Goal: Task Accomplishment & Management: Use online tool/utility

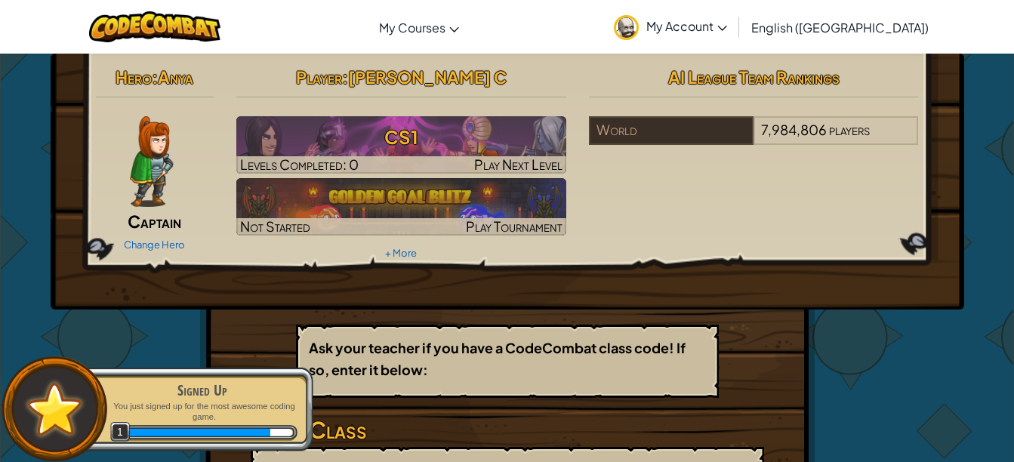
click at [171, 247] on link "Change Hero" at bounding box center [154, 245] width 61 height 12
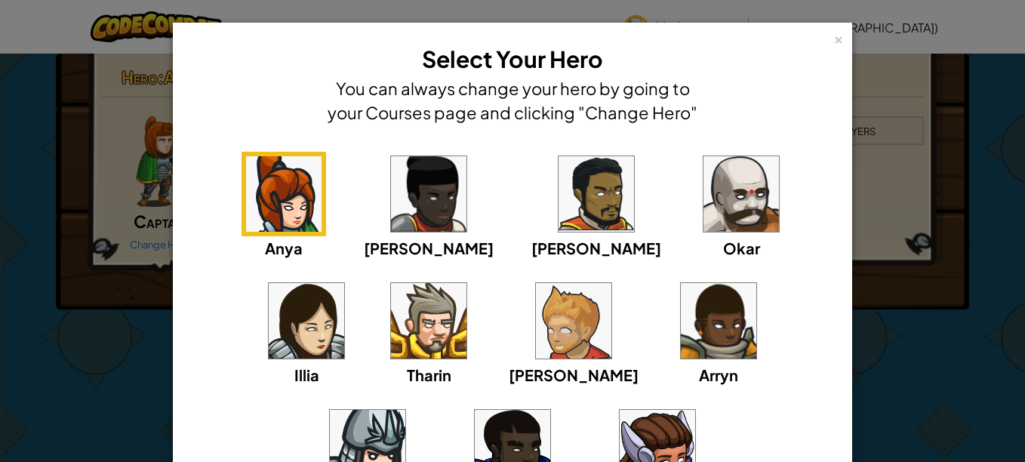
click at [704, 187] on img at bounding box center [741, 193] width 75 height 75
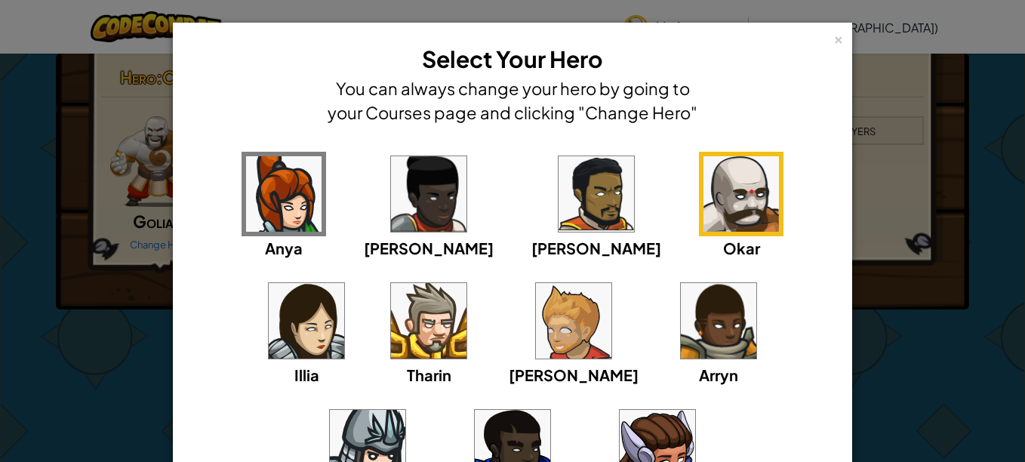
click at [905, 286] on div "× Select Your Hero You can always change your hero by going to your Courses pag…" at bounding box center [512, 231] width 1025 height 462
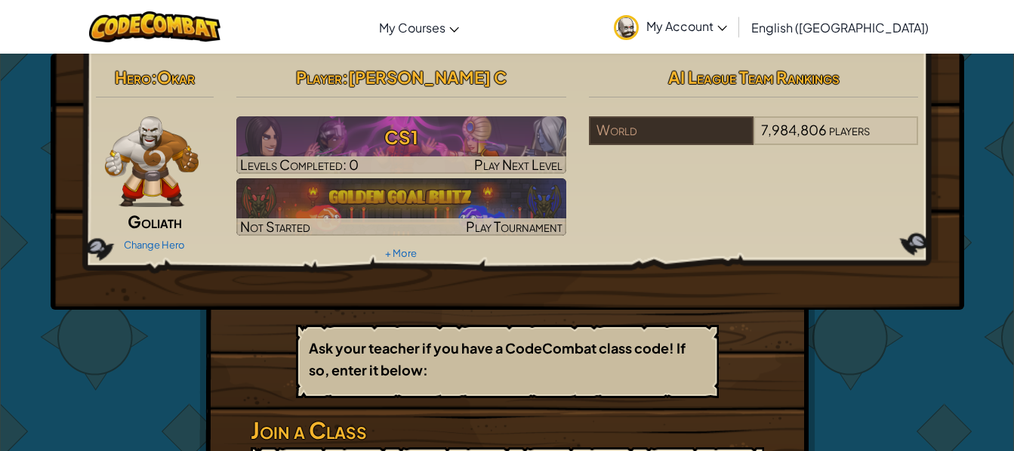
click at [419, 143] on h3 "CS1" at bounding box center [401, 137] width 330 height 34
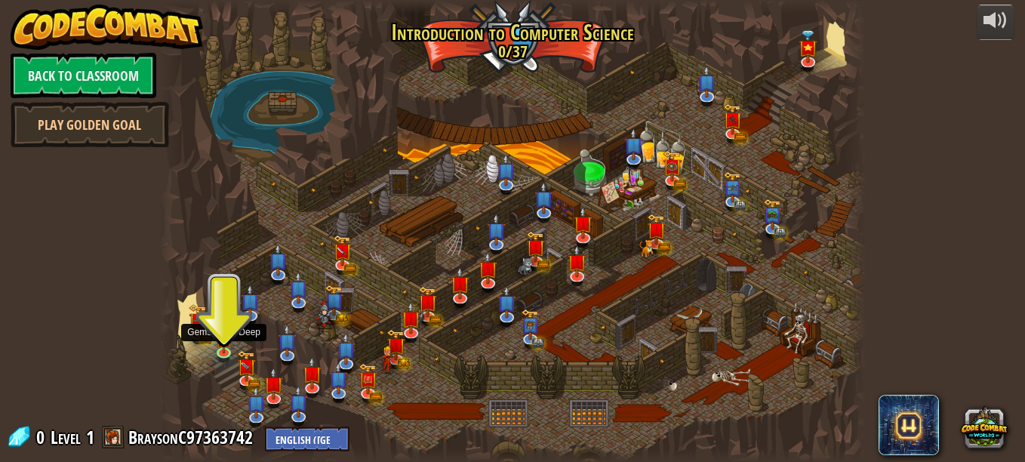
click at [225, 345] on img at bounding box center [224, 339] width 17 height 28
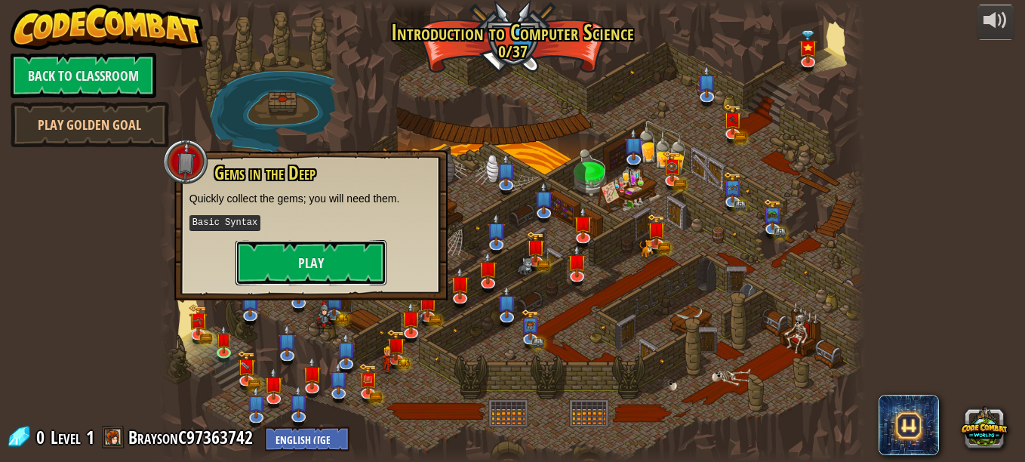
click at [279, 269] on button "Play" at bounding box center [311, 262] width 151 height 45
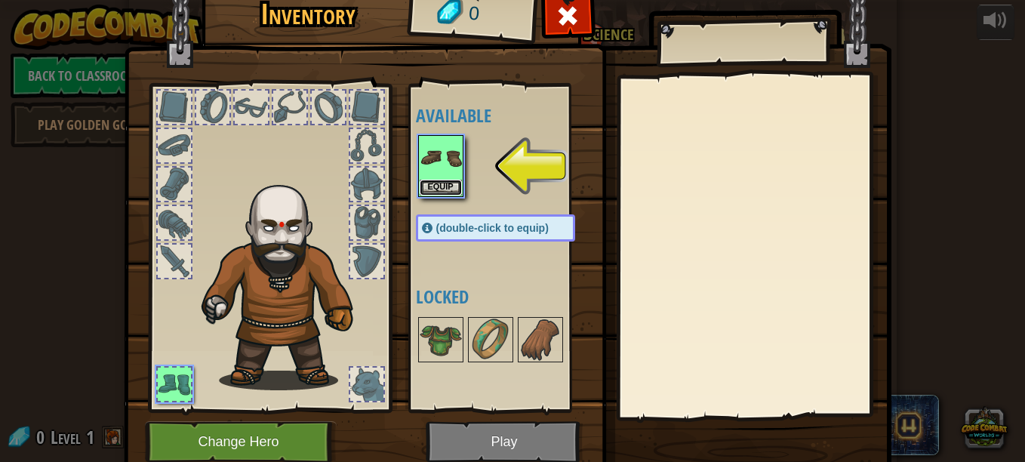
click at [439, 191] on button "Equip" at bounding box center [441, 188] width 42 height 16
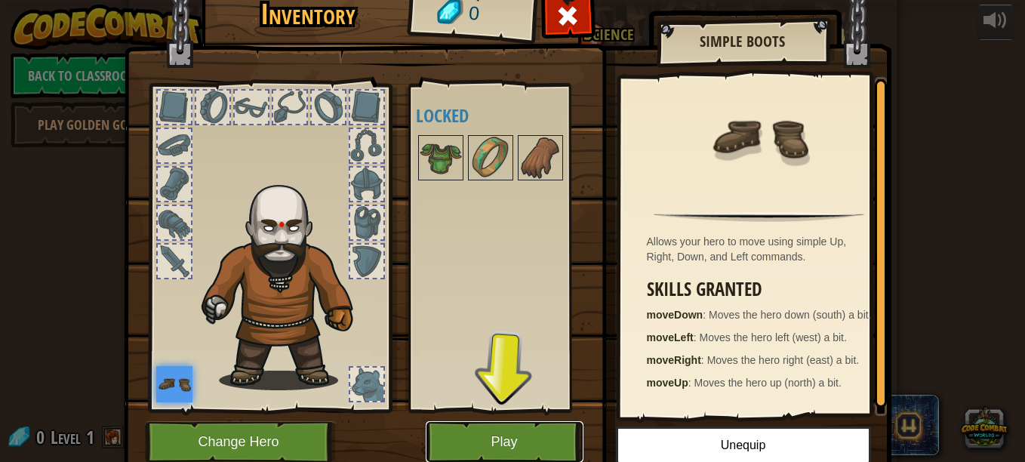
click at [531, 441] on button "Play" at bounding box center [505, 442] width 158 height 42
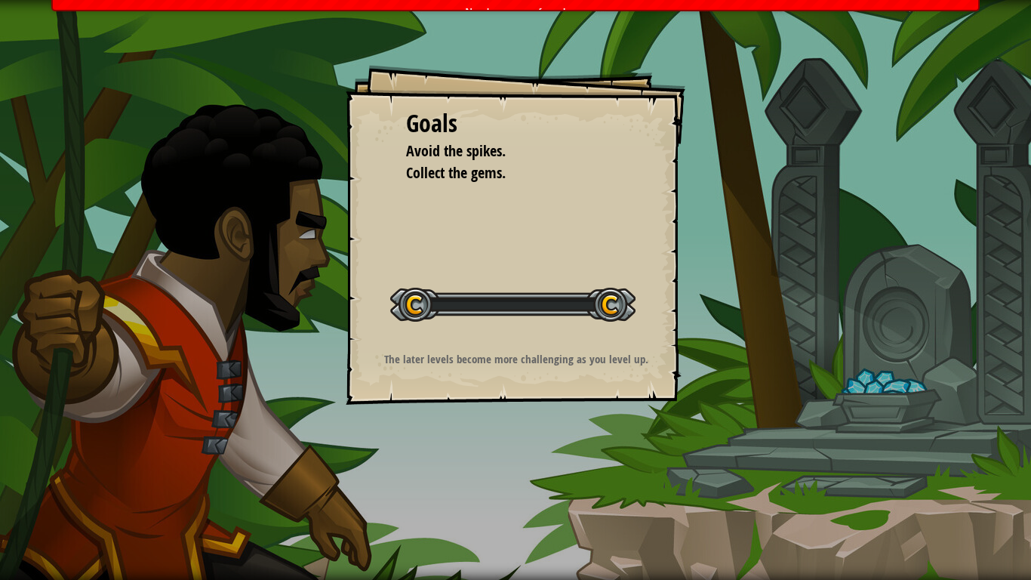
click at [516, 461] on div "Goals Avoid the spikes. Collect the gems. Start Level Error loading from server…" at bounding box center [515, 290] width 1031 height 580
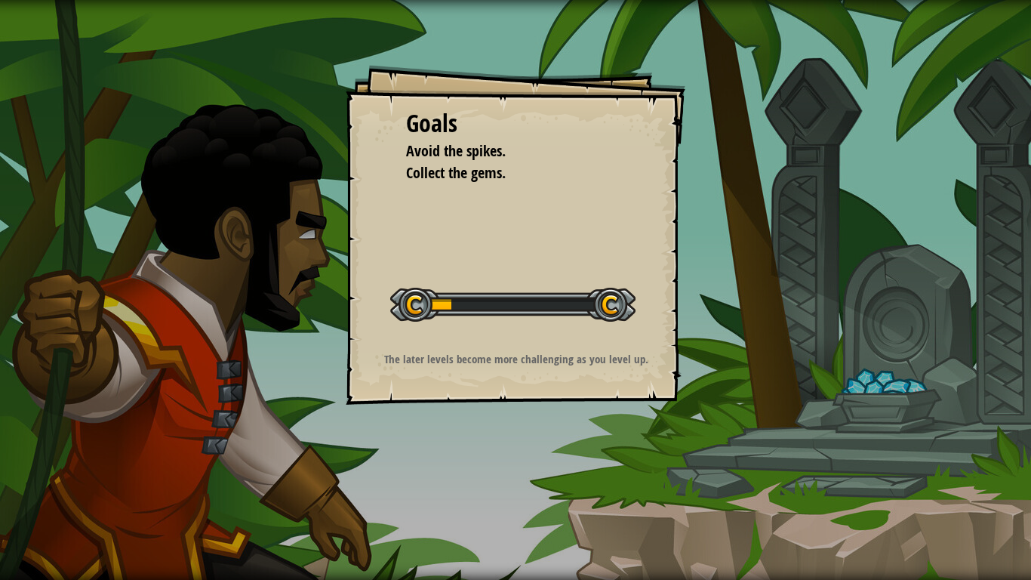
click at [604, 313] on div at bounding box center [512, 305] width 245 height 34
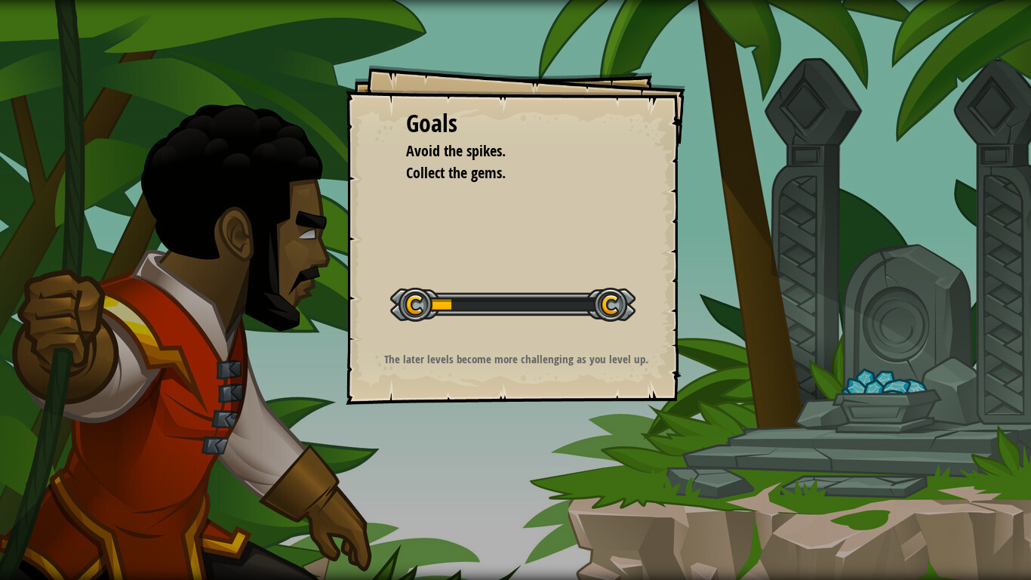
drag, startPoint x: 621, startPoint y: 313, endPoint x: 675, endPoint y: 305, distance: 55.0
click at [675, 305] on div "Goals Avoid the spikes. Collect the gems. Start Level Error loading from server…" at bounding box center [516, 235] width 340 height 340
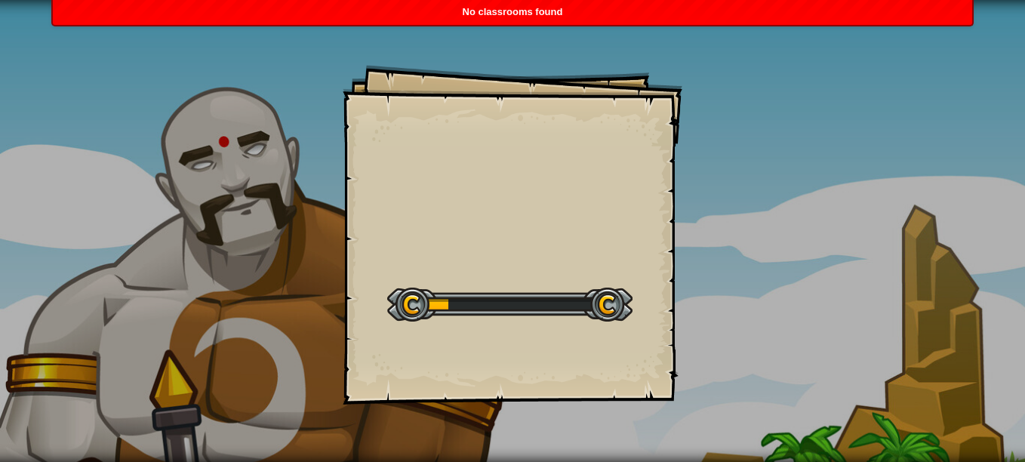
drag, startPoint x: 565, startPoint y: 286, endPoint x: 570, endPoint y: 87, distance: 199.4
click at [686, 82] on div "Goals Start Level Error loading from server. Try refreshing the page. You'll ne…" at bounding box center [512, 231] width 1025 height 462
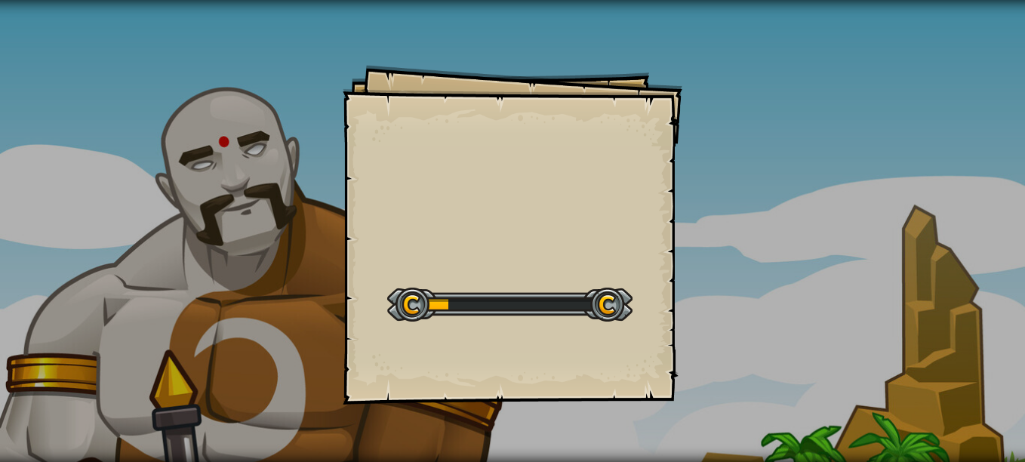
drag, startPoint x: 1025, startPoint y: 14, endPoint x: 528, endPoint y: 400, distance: 629.0
click at [551, 399] on div "Goals Start Level Error loading from server. Try refreshing the page. You'll ne…" at bounding box center [512, 231] width 1025 height 462
